Goal: Task Accomplishment & Management: Manage account settings

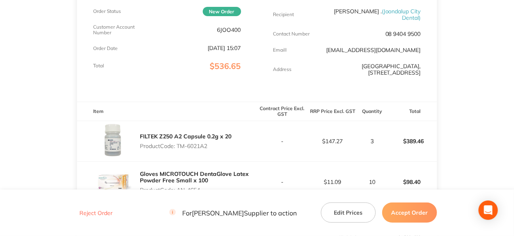
scroll to position [242, 0]
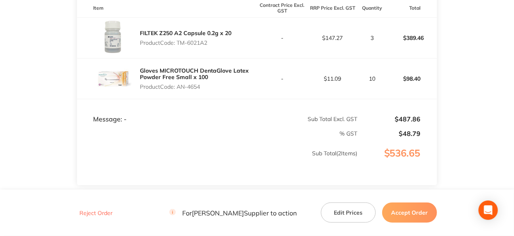
drag, startPoint x: 209, startPoint y: 36, endPoint x: 179, endPoint y: 37, distance: 29.8
click at [179, 39] on p "Product Code: TM-6021A2" at bounding box center [185, 42] width 91 height 6
copy p "TM-6021A2"
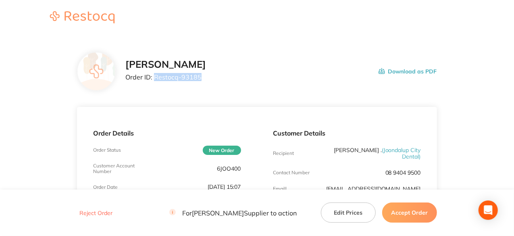
drag, startPoint x: 199, startPoint y: 78, endPoint x: 155, endPoint y: 77, distance: 43.9
click at [155, 77] on p "Order ID: Restocq- 93185" at bounding box center [165, 76] width 81 height 7
copy p "Restocq- 93185"
click at [411, 213] on button "Accept Order" at bounding box center [409, 212] width 55 height 20
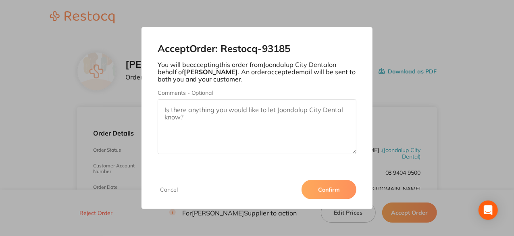
click at [317, 184] on button "Confirm" at bounding box center [328, 189] width 55 height 19
